Goal: Find specific page/section: Find specific page/section

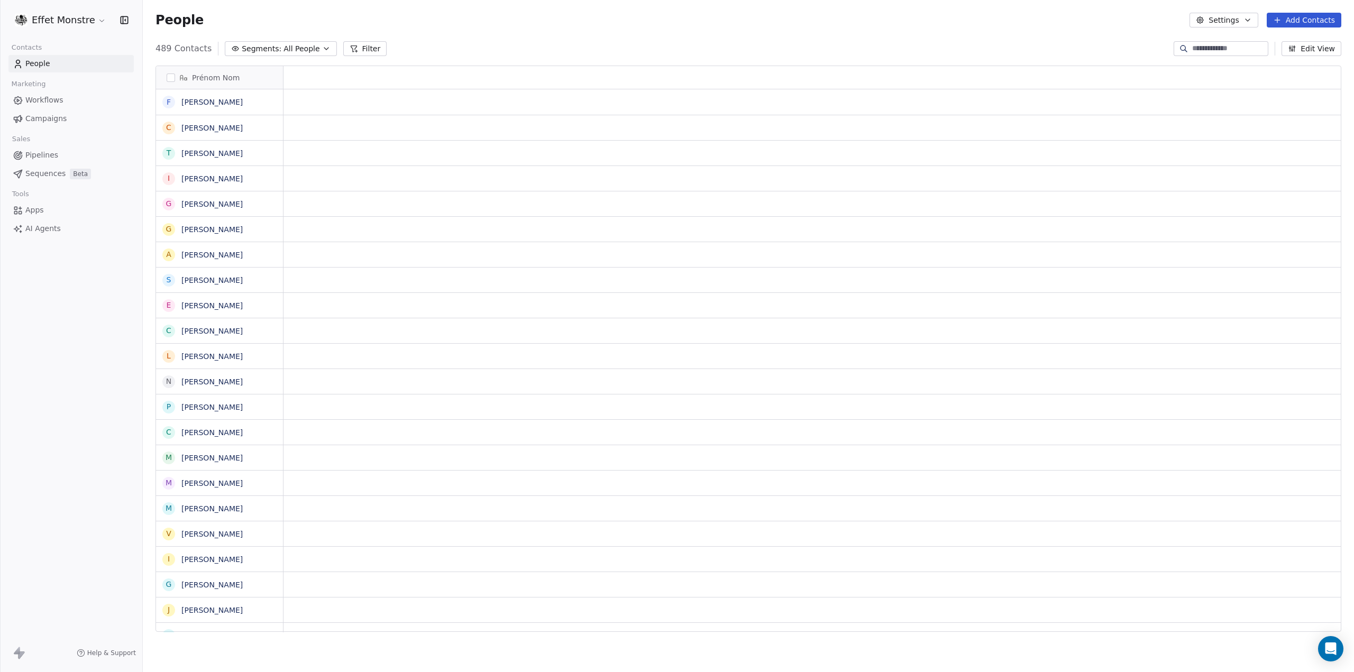
scroll to position [8, 8]
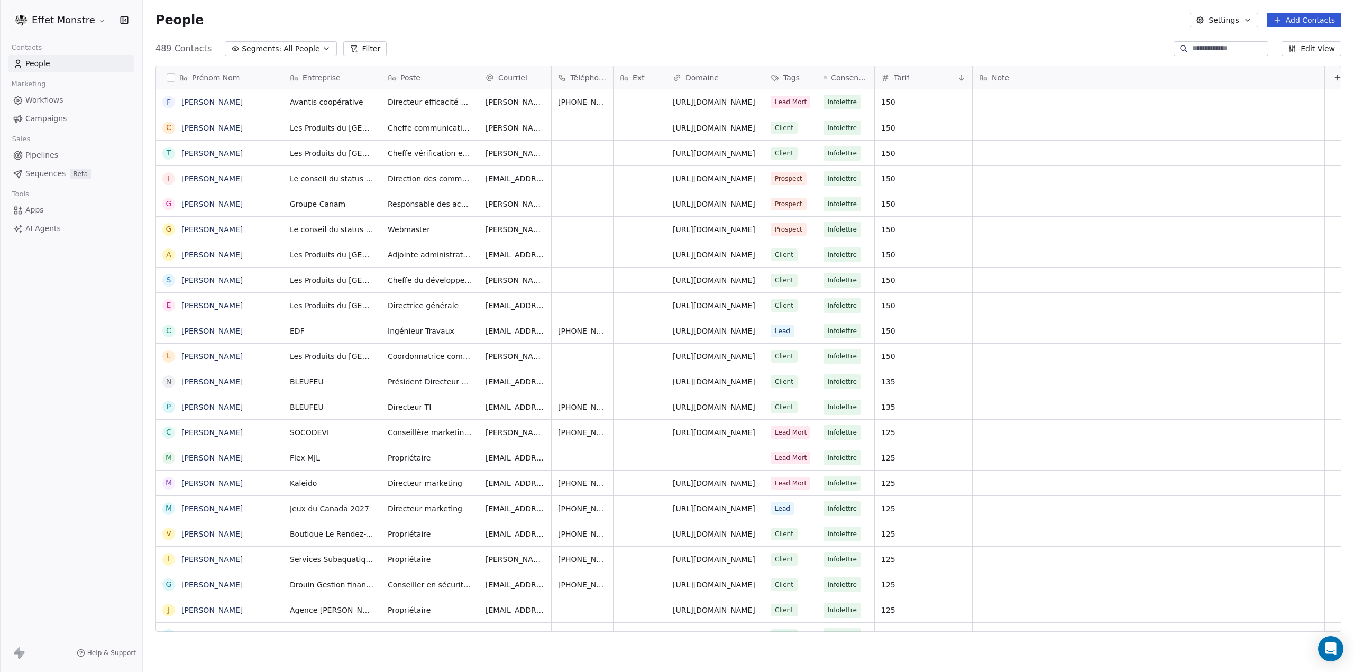
click at [46, 155] on span "Pipelines" at bounding box center [41, 155] width 33 height 11
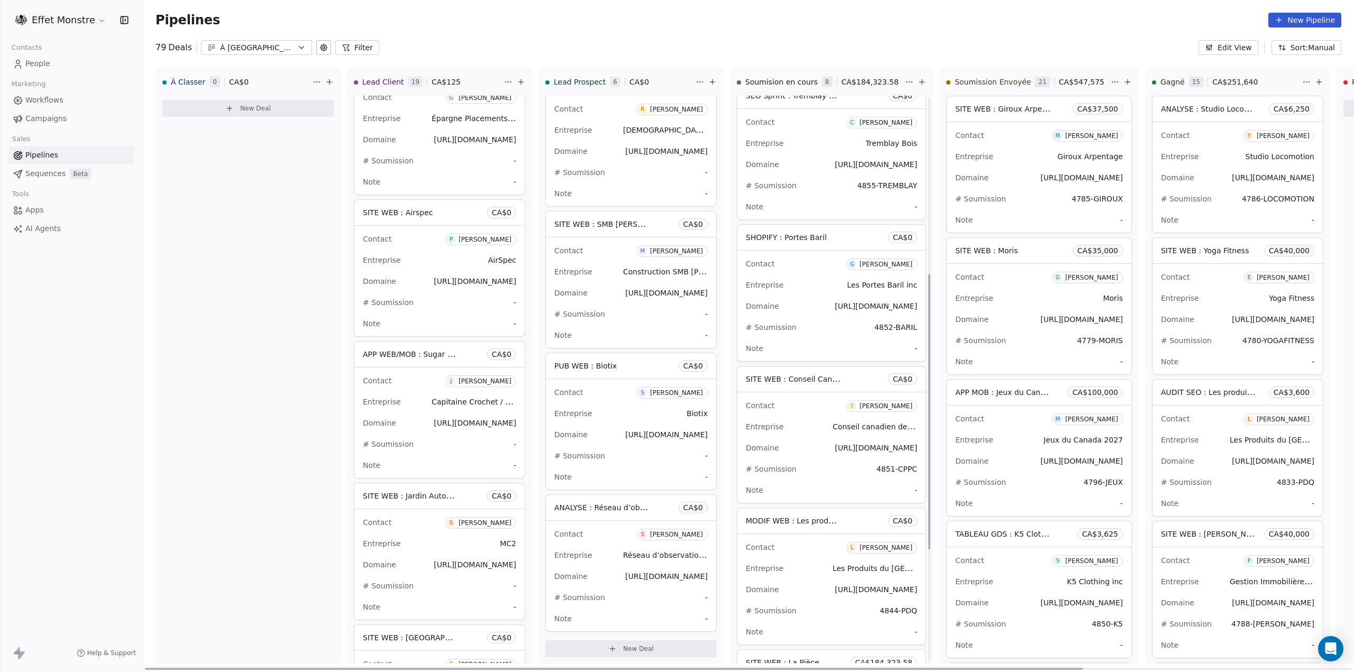
scroll to position [223, 0]
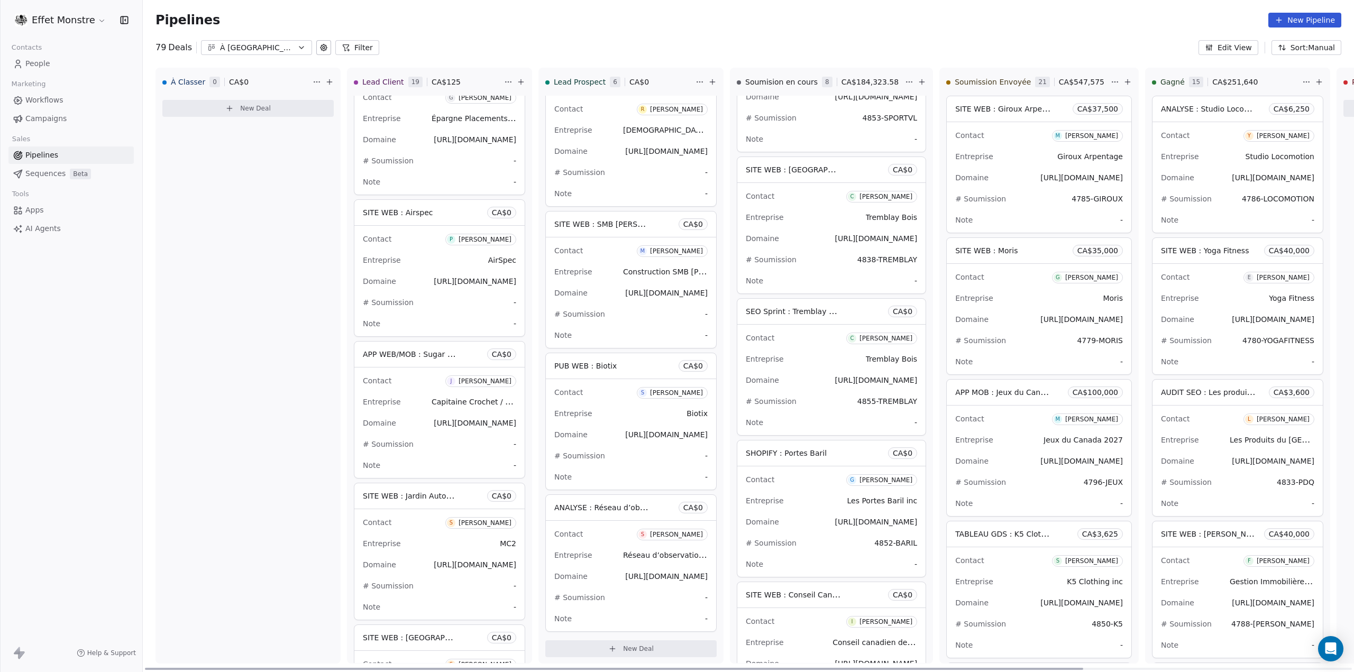
click at [803, 521] on div "Domaine [URL][DOMAIN_NAME]" at bounding box center [831, 522] width 171 height 17
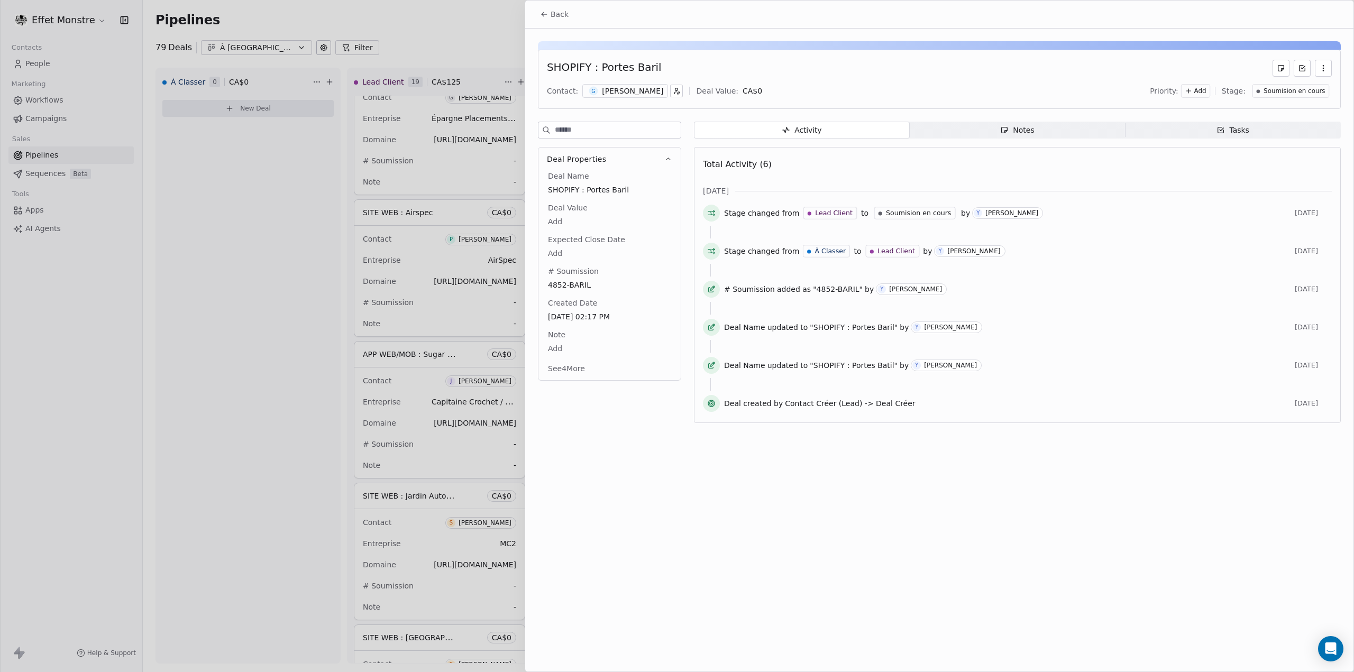
click at [267, 354] on div at bounding box center [677, 336] width 1354 height 672
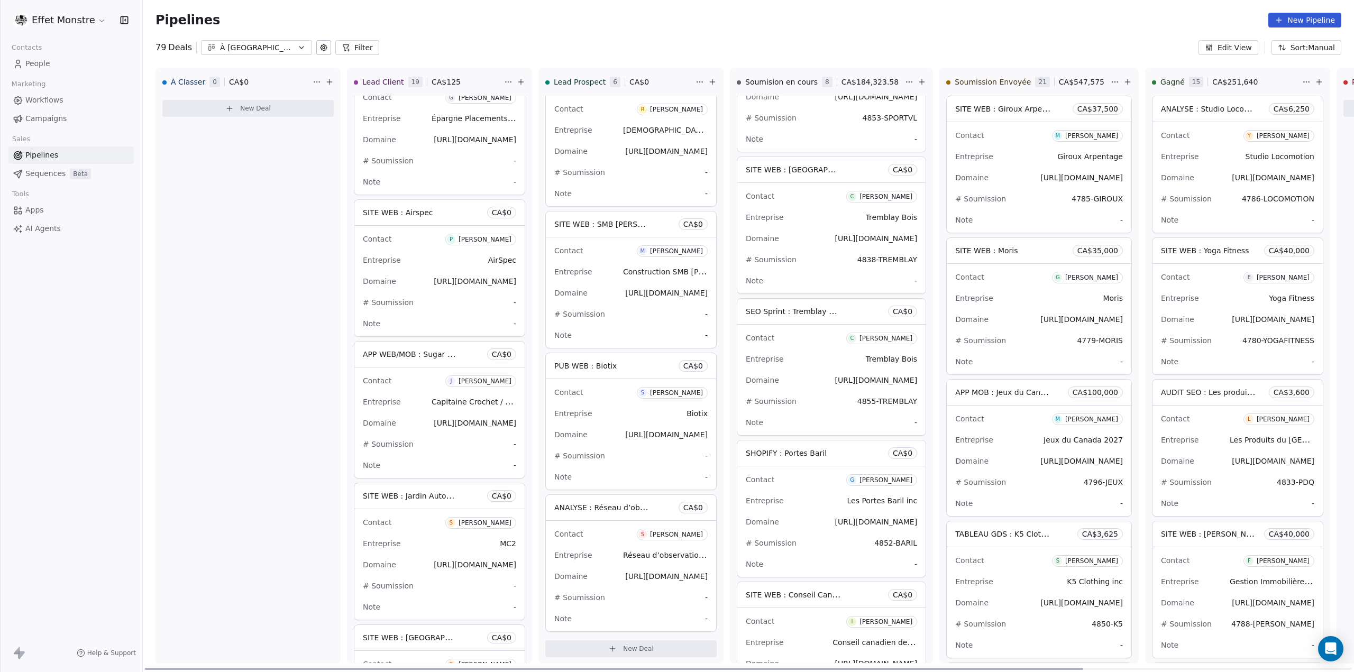
click at [805, 485] on div "Contact G [PERSON_NAME]" at bounding box center [831, 479] width 171 height 17
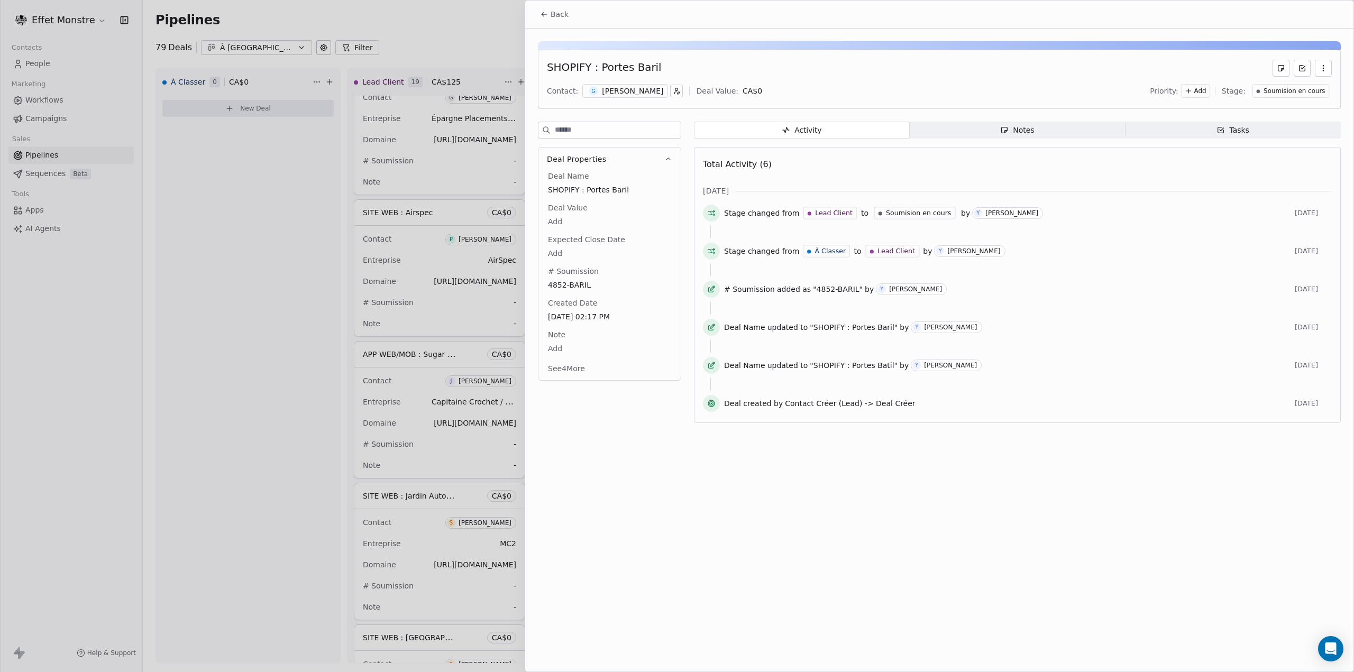
click at [561, 220] on body "Effet Monstre Contacts People Marketing Workflows Campaigns Sales Pipelines Seq…" at bounding box center [677, 336] width 1354 height 672
type input "*****"
click at [470, 31] on div at bounding box center [677, 336] width 1354 height 672
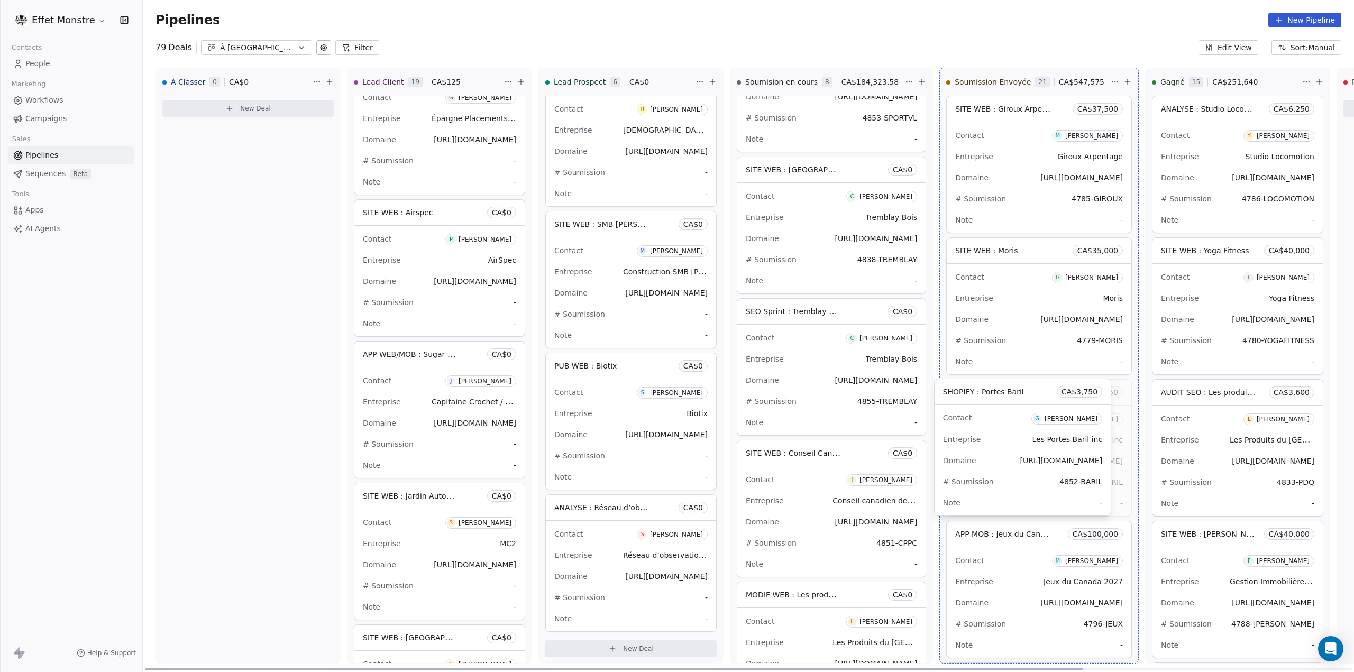
drag, startPoint x: 792, startPoint y: 457, endPoint x: 1004, endPoint y: 444, distance: 212.5
